Goal: Information Seeking & Learning: Learn about a topic

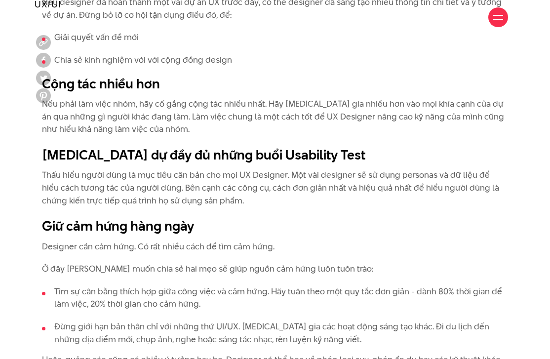
scroll to position [2950, 0]
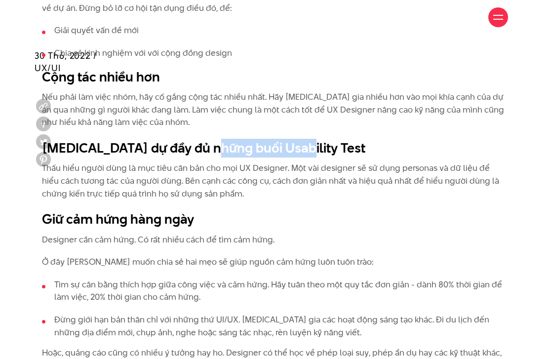
drag, startPoint x: 231, startPoint y: 121, endPoint x: 292, endPoint y: 123, distance: 61.3
click at [292, 139] on h2 "Tham dự đầy đủ những buổi Usability Test" at bounding box center [275, 148] width 466 height 19
copy h2 "Usability Test"
click at [307, 162] on p "Thấu hiểu người dùng là mục tiêu căn bản cho mọi UX Designer. Một vài designer …" at bounding box center [275, 181] width 466 height 38
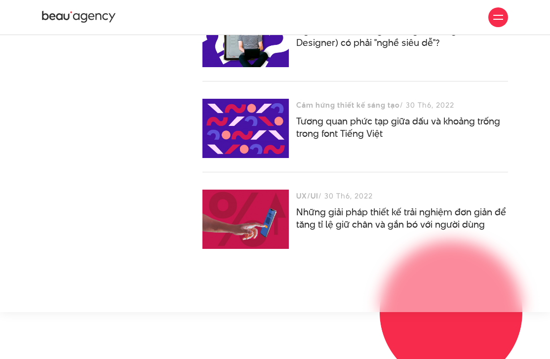
scroll to position [4144, 0]
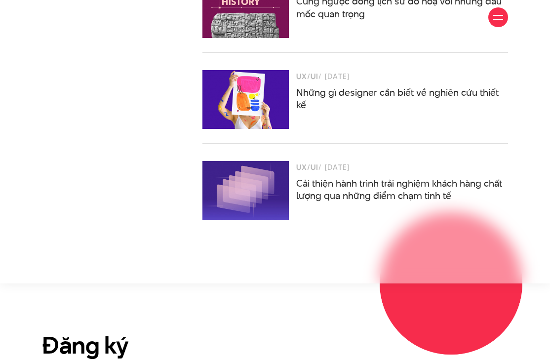
scroll to position [4162, 0]
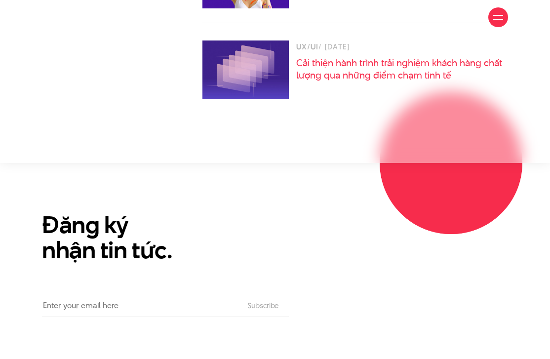
click at [397, 56] on link "Cải thiện hành trình trải nghiệm khách hàng chất lượng qua những điểm chạm tinh…" at bounding box center [399, 69] width 206 height 26
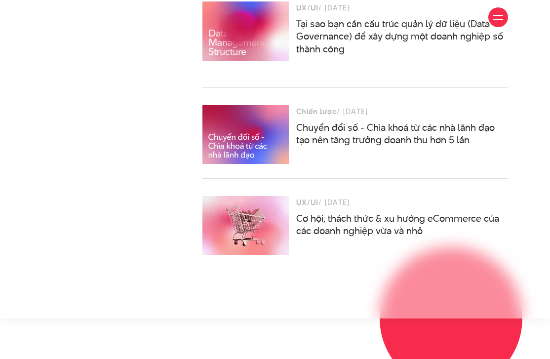
scroll to position [3126, 0]
